Goal: Check status: Check status

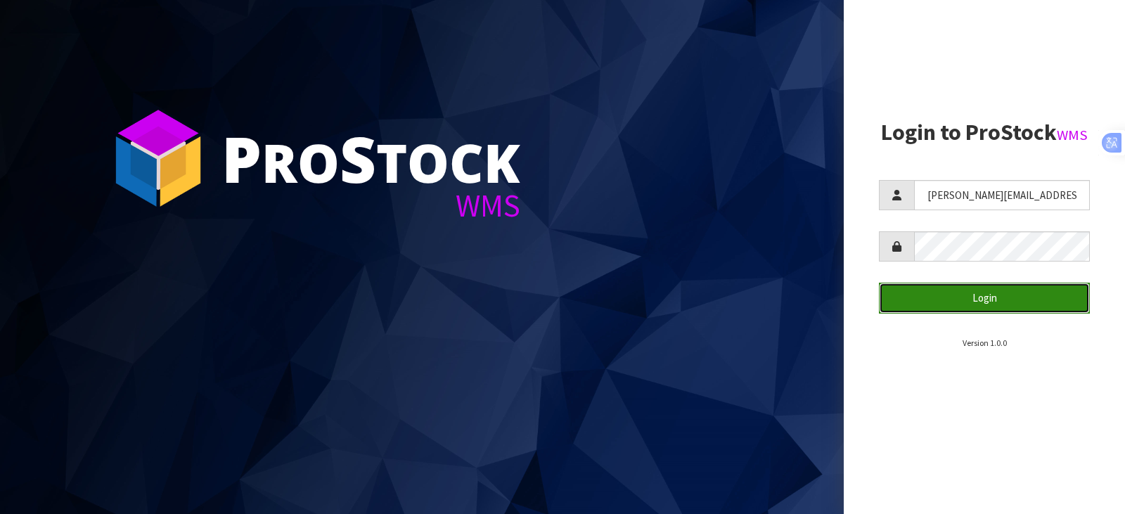
click at [970, 305] on button "Login" at bounding box center [984, 298] width 211 height 30
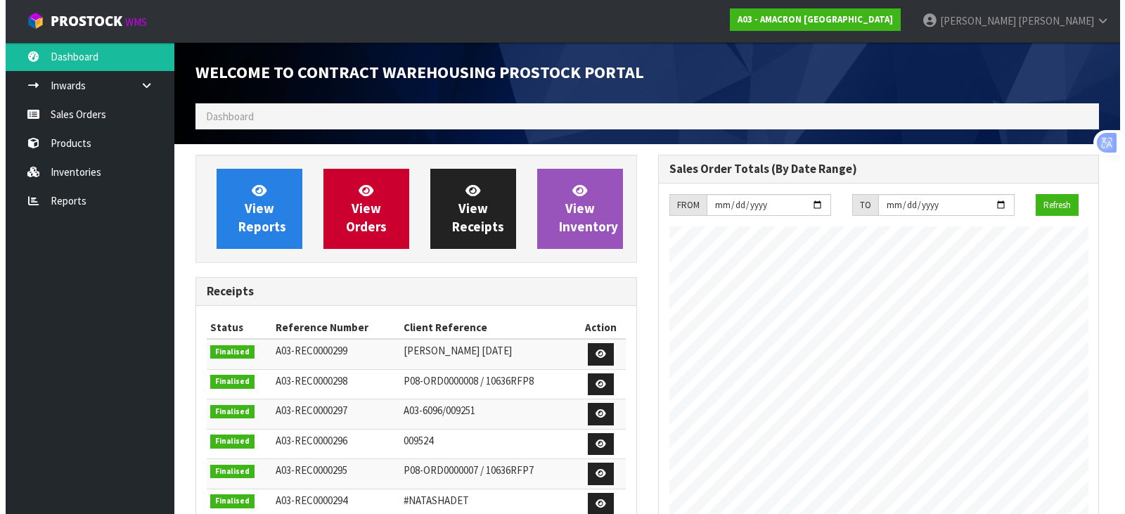
scroll to position [620, 462]
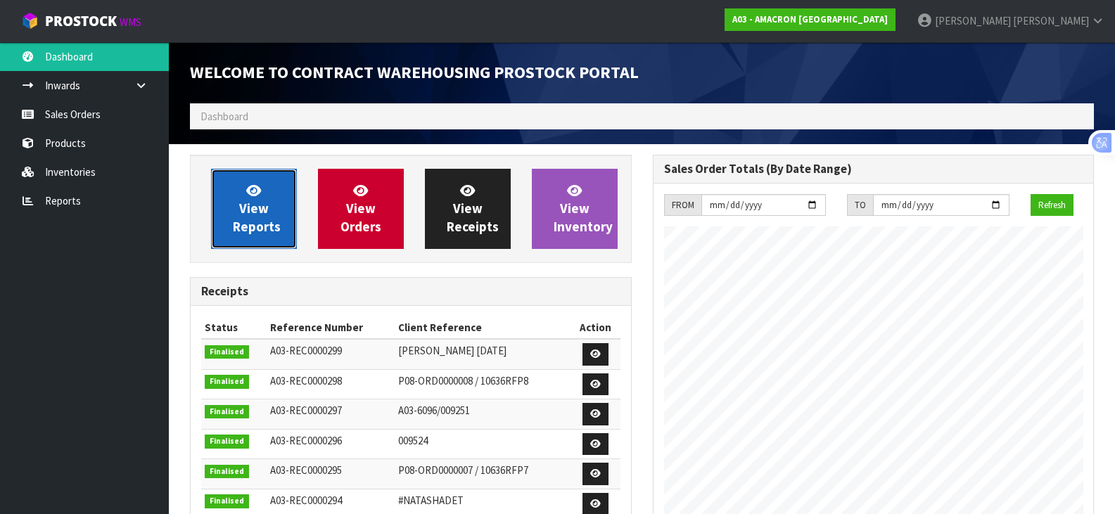
click at [248, 207] on span "View Reports" at bounding box center [257, 208] width 48 height 53
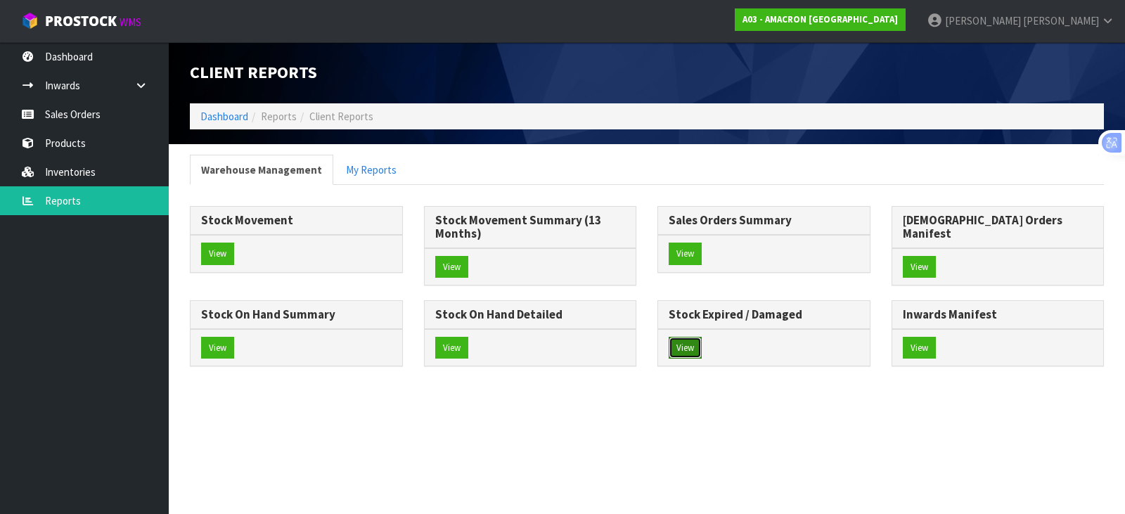
click at [669, 359] on button "View" at bounding box center [685, 348] width 33 height 23
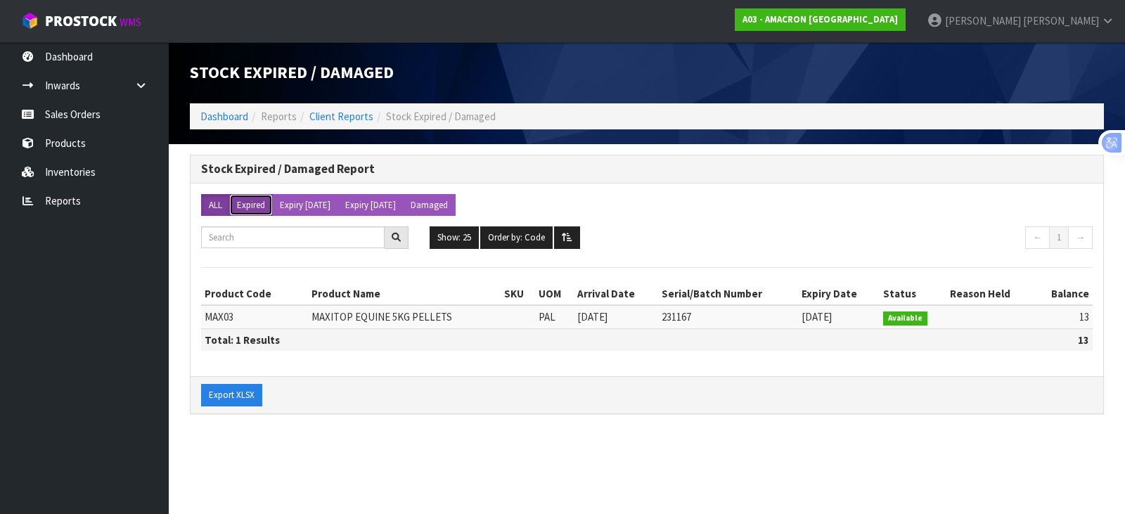
click at [243, 203] on button "Expired" at bounding box center [251, 205] width 44 height 23
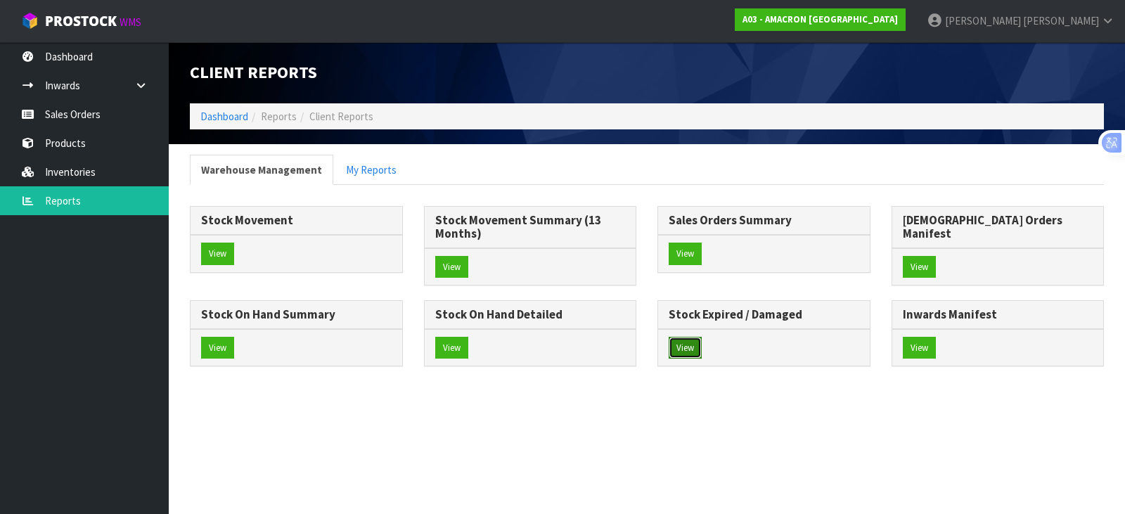
click at [669, 359] on button "View" at bounding box center [685, 348] width 33 height 23
